Goal: Task Accomplishment & Management: Complete application form

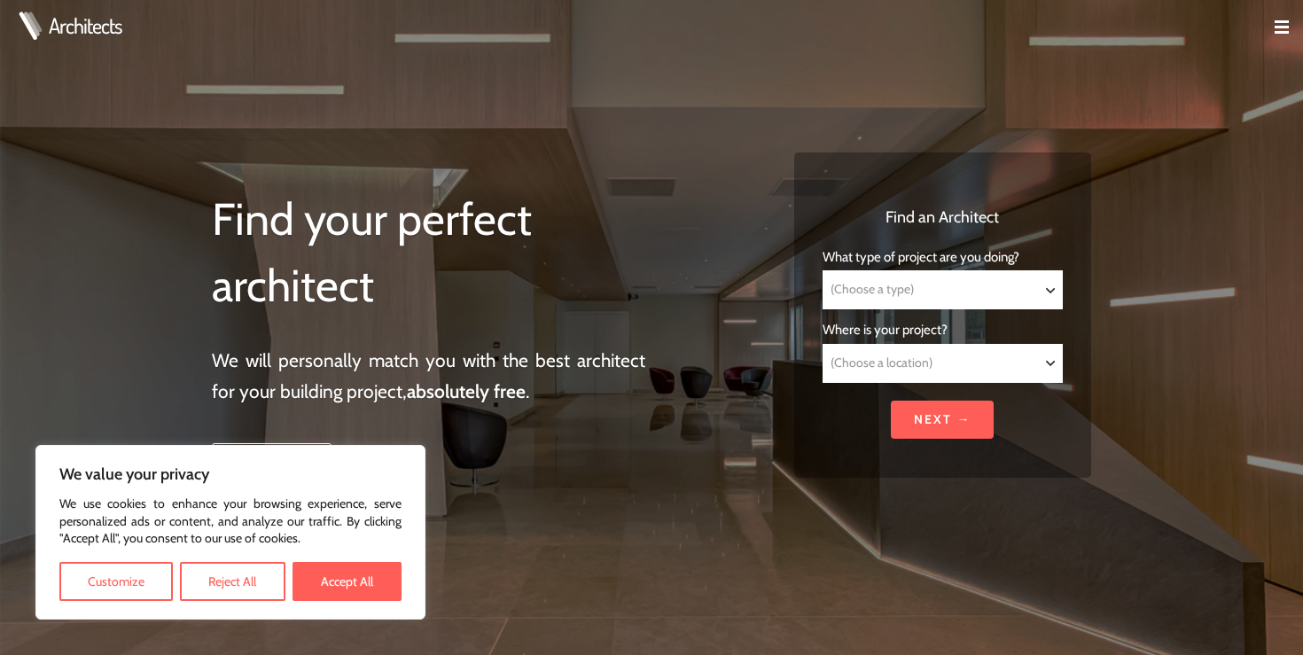
click at [355, 240] on h1 "Find your perfect architect" at bounding box center [428, 253] width 433 height 134
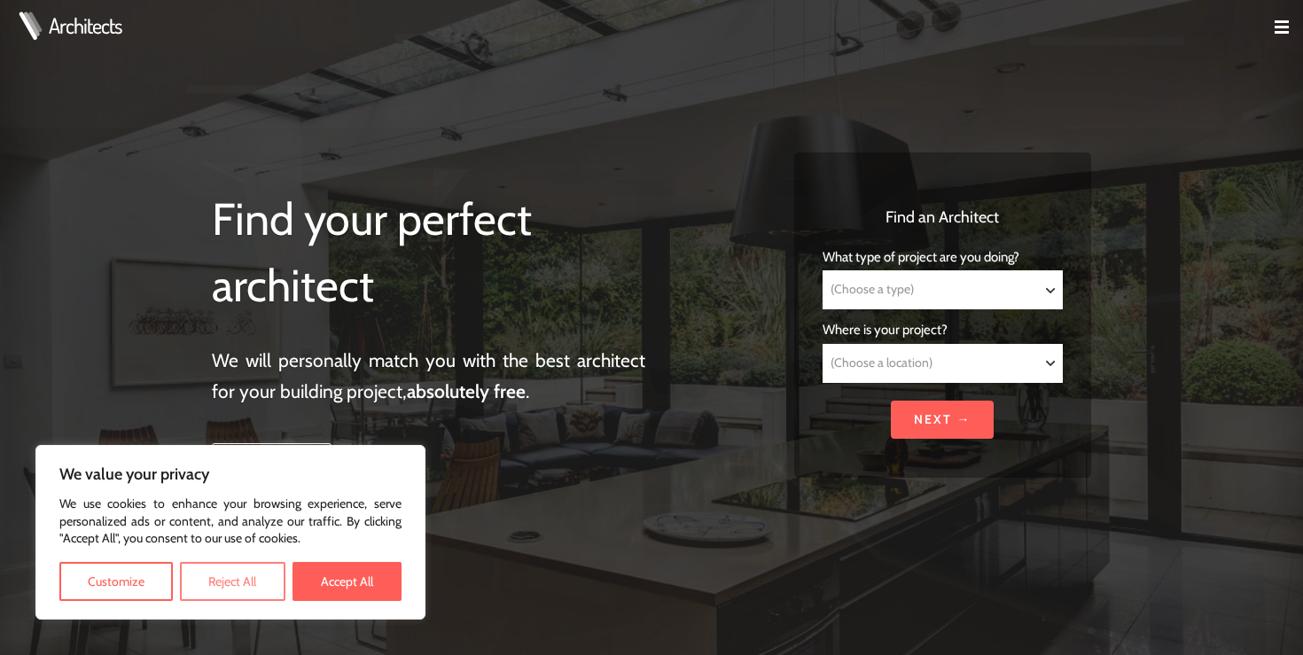
click at [226, 585] on button "Reject All" at bounding box center [232, 581] width 105 height 39
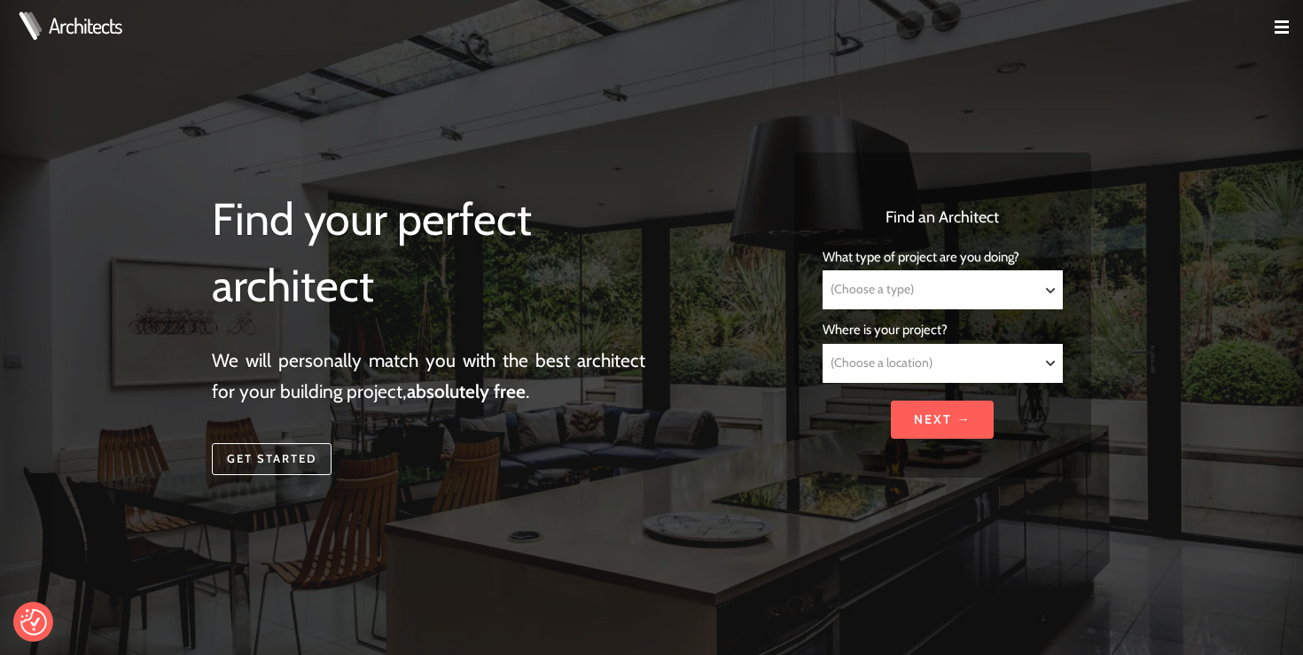
click at [863, 291] on select "(Choose a type) Residential Commercial Mixed use Conservation & Heritage Public…" at bounding box center [942, 289] width 238 height 37
select select "Commercial"
click at [823, 271] on select "(Choose a type) Residential Commercial Mixed use Conservation & Heritage Public…" at bounding box center [942, 289] width 238 height 37
select select "Commercial"
click at [880, 362] on select "(Choose a location) [GEOGRAPHIC_DATA] [GEOGRAPHIC_DATA] [GEOGRAPHIC_DATA] [GEOG…" at bounding box center [942, 363] width 238 height 37
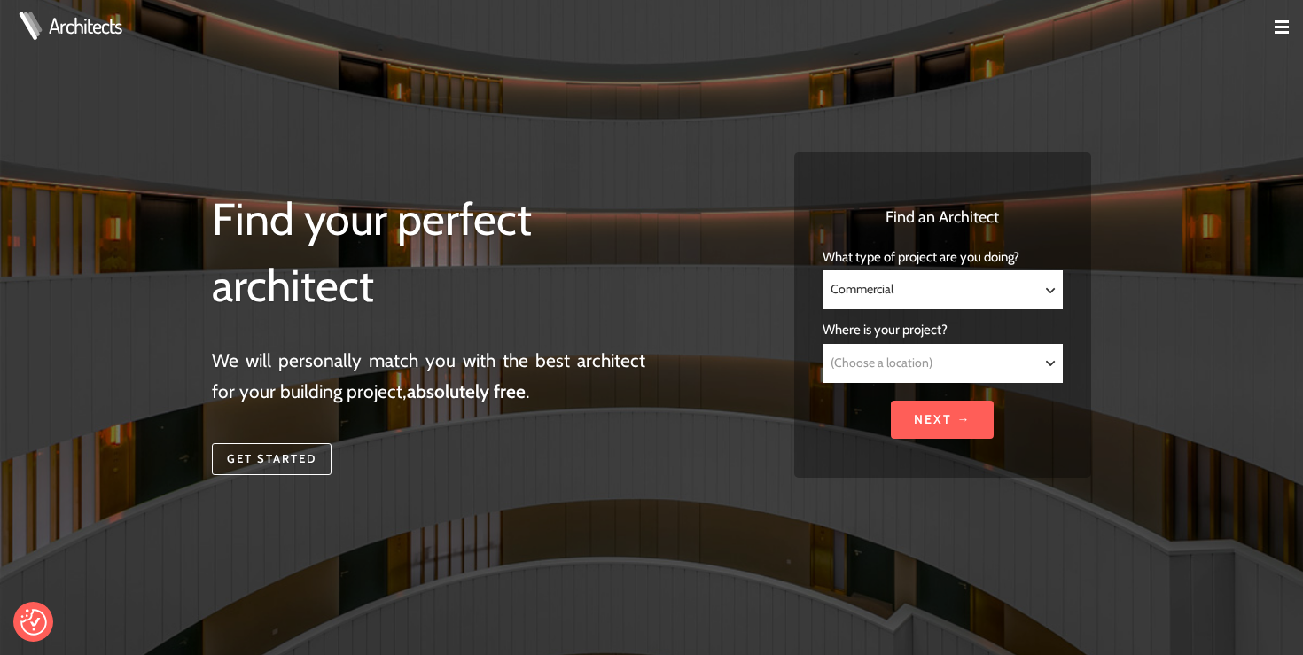
select select "[GEOGRAPHIC_DATA]"
click at [823, 345] on select "(Choose a location) [GEOGRAPHIC_DATA] [GEOGRAPHIC_DATA] [GEOGRAPHIC_DATA] [GEOG…" at bounding box center [942, 363] width 238 height 37
select select "[GEOGRAPHIC_DATA]"
click at [929, 408] on input "Next →" at bounding box center [942, 420] width 103 height 38
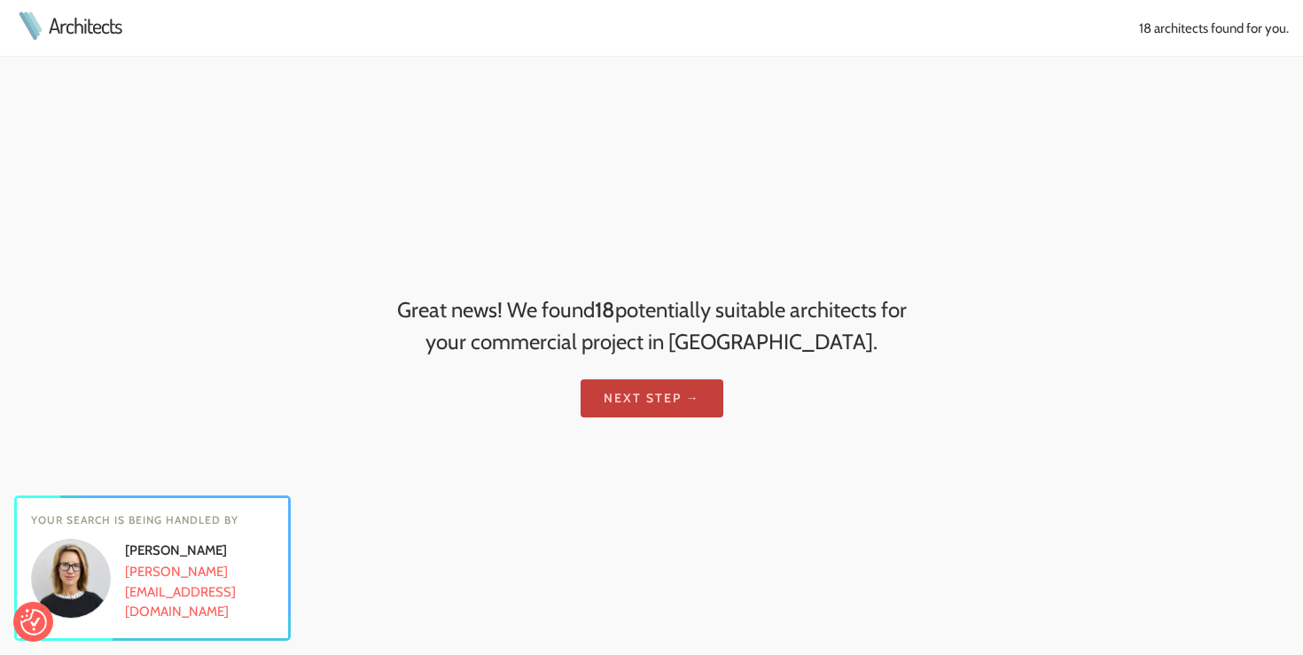
click at [694, 404] on link "Next step →" at bounding box center [652, 398] width 143 height 38
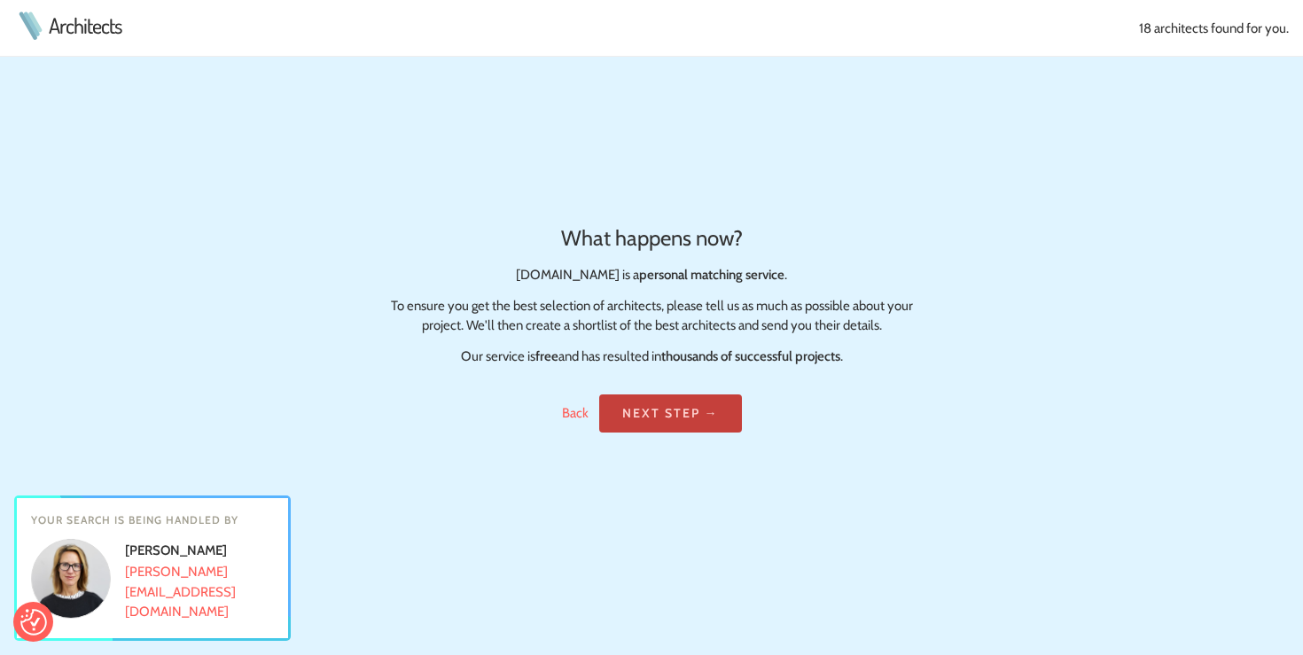
click at [703, 410] on link "Next step →" at bounding box center [670, 413] width 143 height 38
